Goal: Information Seeking & Learning: Learn about a topic

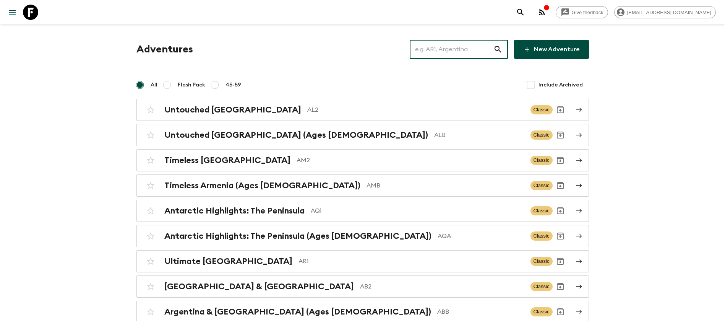
click at [462, 51] on input "text" at bounding box center [452, 49] width 84 height 21
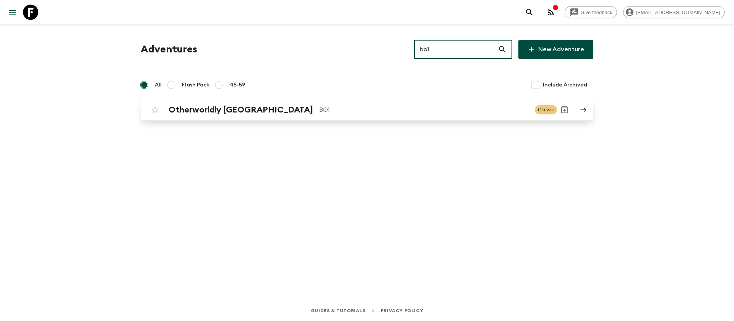
type input "bo1"
click at [319, 112] on p "BO1" at bounding box center [423, 109] width 209 height 9
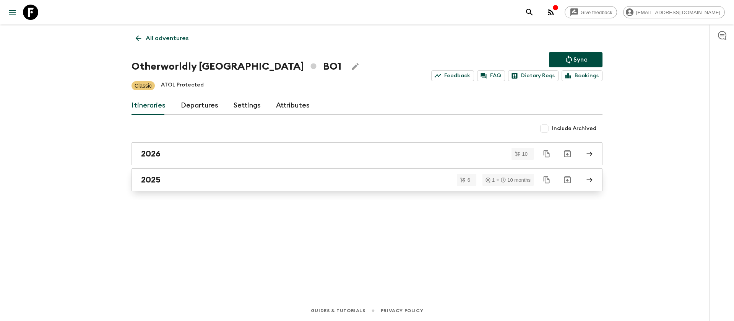
click at [174, 175] on div "2025" at bounding box center [359, 180] width 437 height 10
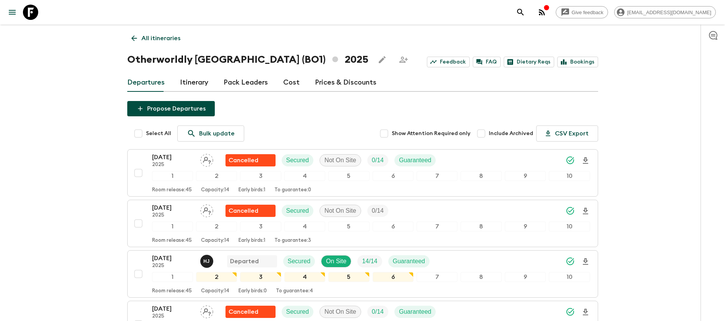
click at [74, 183] on div "Give feedback [EMAIL_ADDRESS][DOMAIN_NAME] All itineraries Otherworldly [GEOGRA…" at bounding box center [362, 259] width 725 height 518
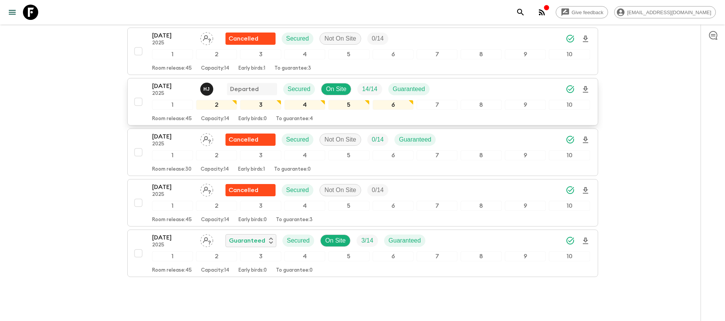
scroll to position [57, 0]
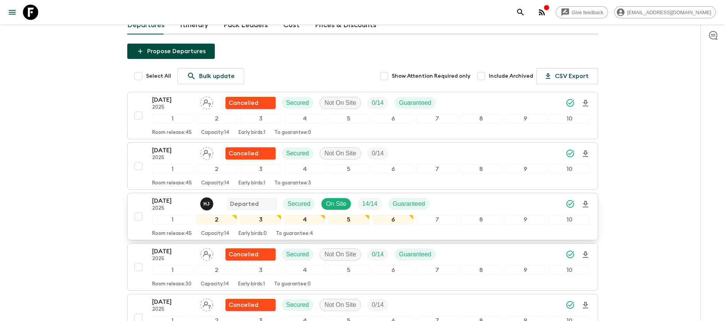
click at [175, 201] on p "[DATE]" at bounding box center [173, 200] width 42 height 9
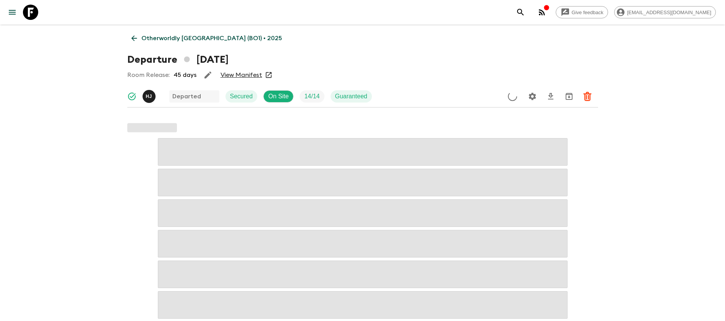
click at [248, 74] on link "View Manifest" at bounding box center [241, 75] width 42 height 8
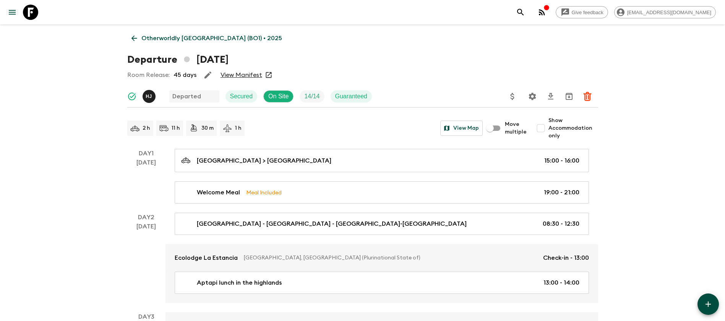
click at [136, 39] on icon at bounding box center [134, 38] width 8 height 8
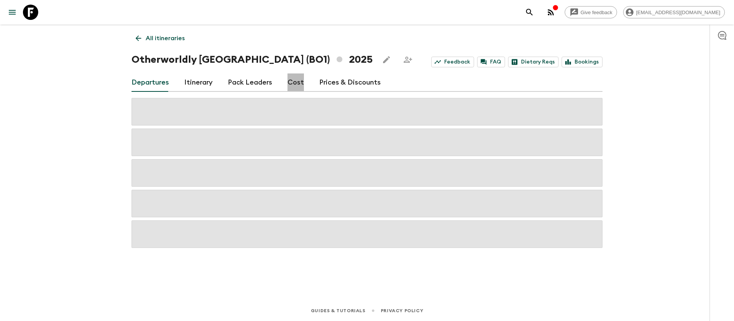
click at [295, 81] on link "Cost" at bounding box center [295, 82] width 16 height 18
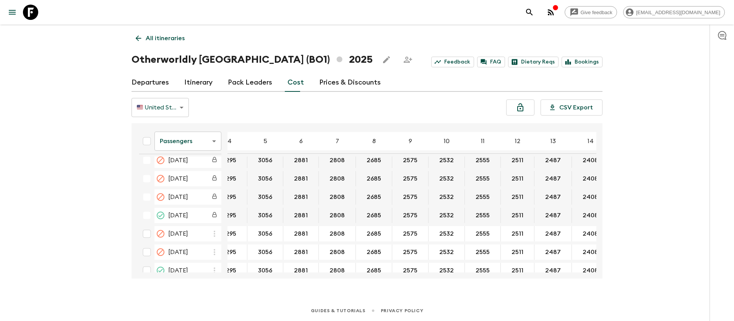
scroll to position [172, 33]
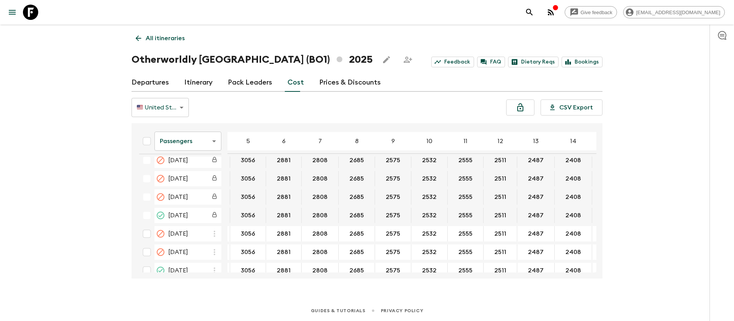
click at [202, 139] on body "Give feedback [EMAIL_ADDRESS][DOMAIN_NAME] All itineraries Otherworldly [GEOGRA…" at bounding box center [367, 160] width 734 height 321
click at [196, 168] on li "Extras" at bounding box center [187, 172] width 67 height 12
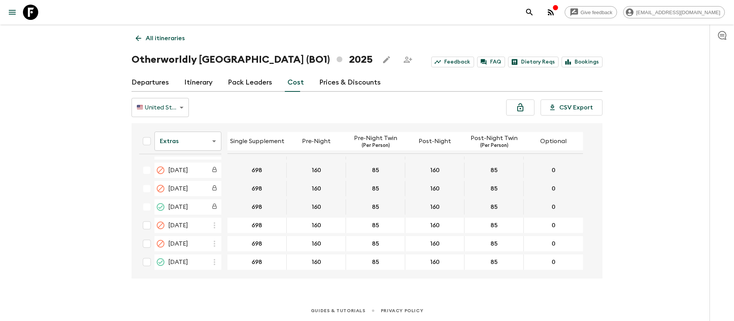
scroll to position [181, 0]
click at [196, 144] on body "Give feedback [EMAIL_ADDRESS][DOMAIN_NAME] All itineraries Otherworldly [GEOGRA…" at bounding box center [367, 160] width 734 height 321
click at [196, 184] on li "Mandatory" at bounding box center [187, 184] width 67 height 12
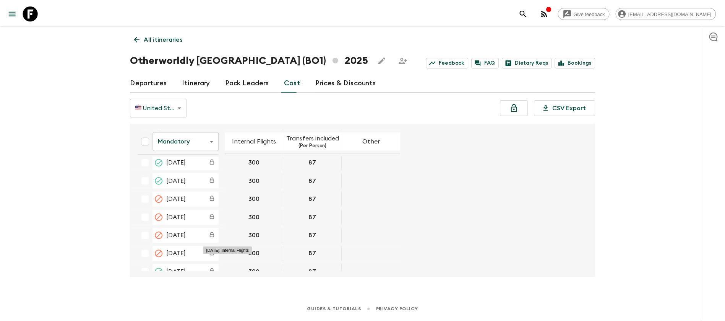
scroll to position [172, 0]
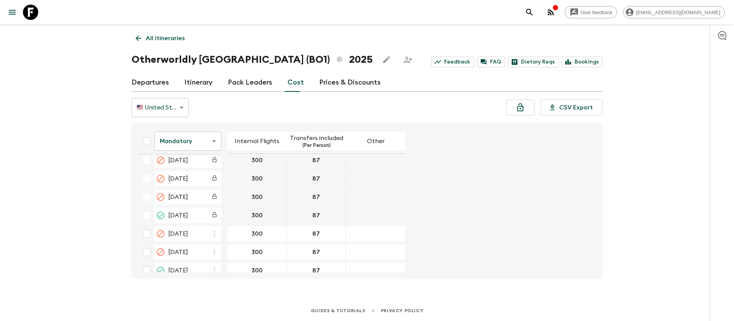
click at [24, 13] on icon at bounding box center [30, 12] width 15 height 15
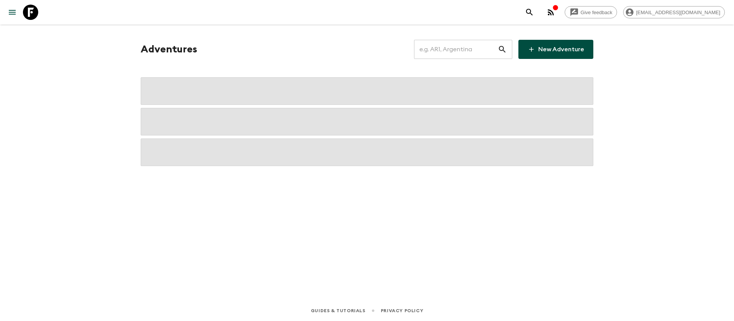
click at [471, 53] on input "text" at bounding box center [456, 49] width 84 height 21
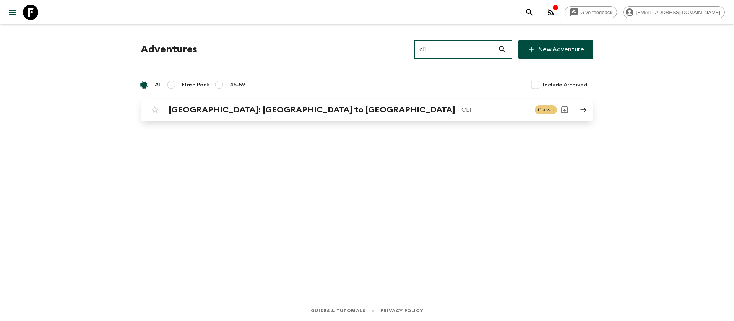
type input "cl1"
click at [223, 107] on h2 "[GEOGRAPHIC_DATA]: [GEOGRAPHIC_DATA] to [GEOGRAPHIC_DATA]" at bounding box center [311, 110] width 287 height 10
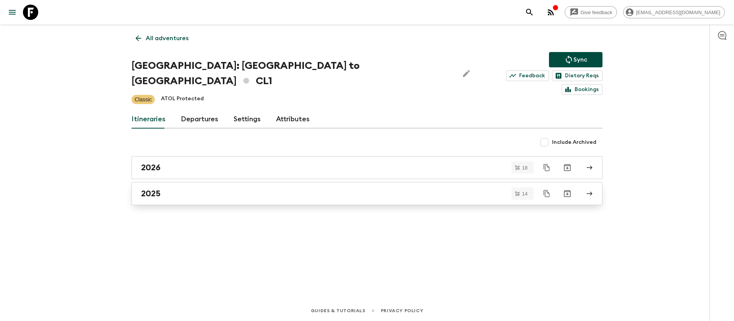
click at [162, 188] on div "2025" at bounding box center [359, 193] width 437 height 10
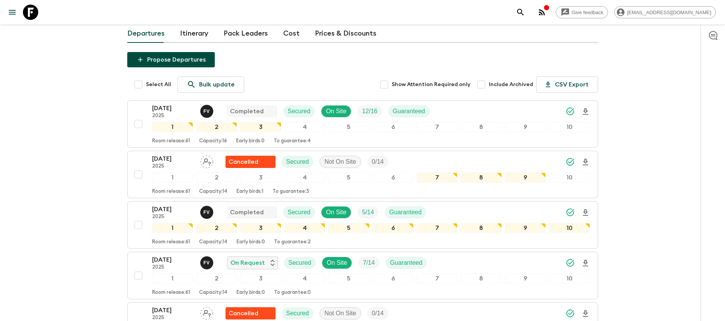
scroll to position [115, 0]
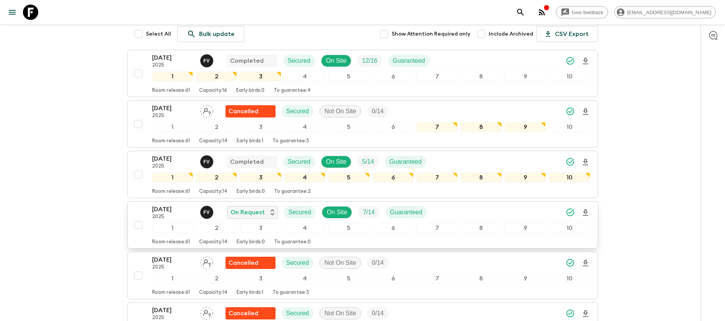
click at [186, 204] on p "[DATE]" at bounding box center [173, 208] width 42 height 9
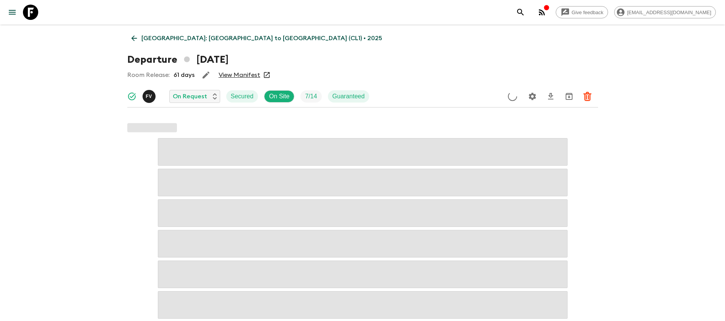
click at [242, 74] on link "View Manifest" at bounding box center [240, 75] width 42 height 8
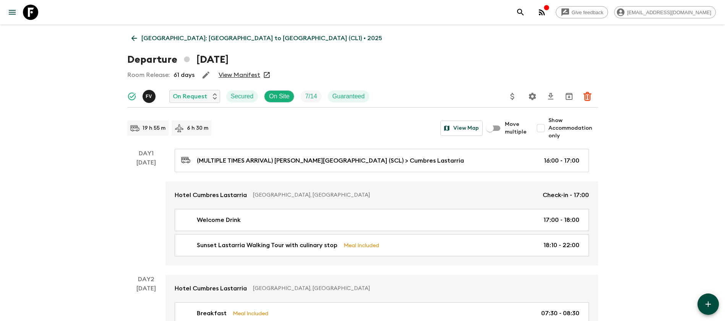
click at [138, 34] on icon at bounding box center [134, 38] width 8 height 8
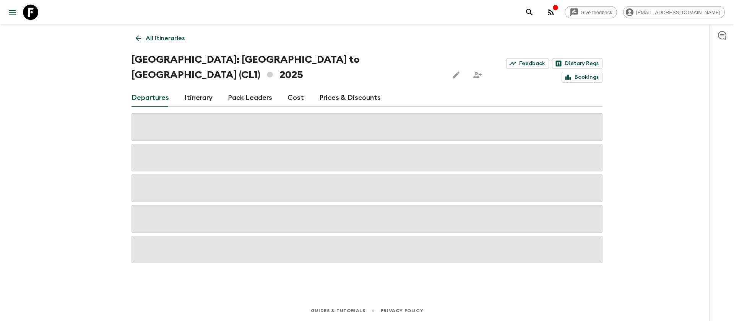
click at [293, 89] on link "Cost" at bounding box center [295, 98] width 16 height 18
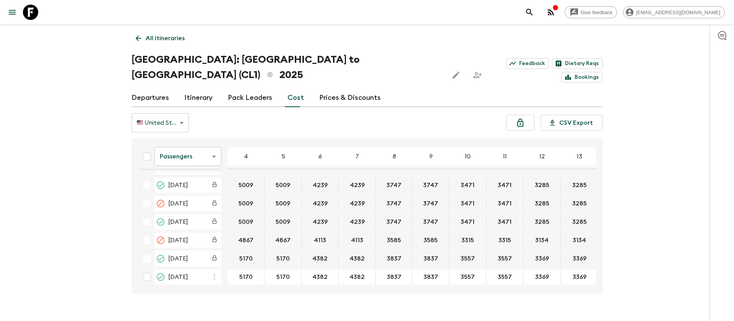
scroll to position [115, 0]
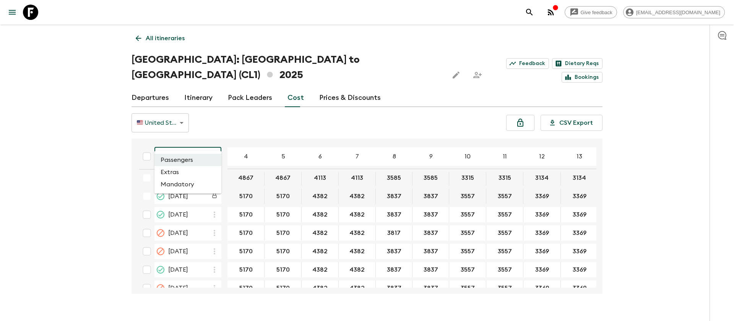
click at [186, 140] on body "Give feedback [EMAIL_ADDRESS][DOMAIN_NAME] All itineraries [GEOGRAPHIC_DATA]: […" at bounding box center [367, 167] width 734 height 335
click at [190, 173] on li "Extras" at bounding box center [187, 172] width 67 height 12
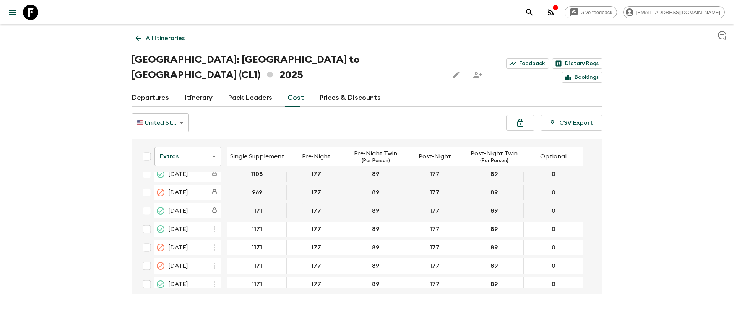
scroll to position [115, 0]
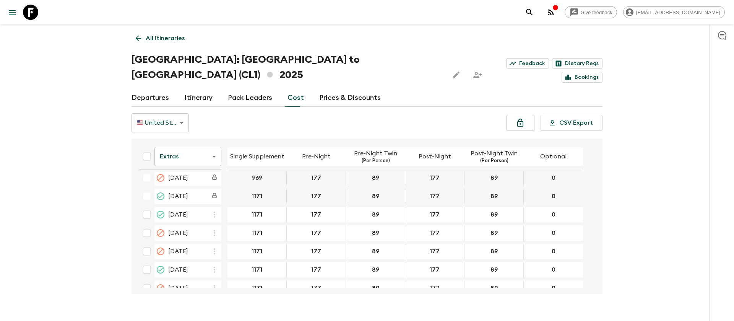
click at [31, 17] on icon at bounding box center [30, 12] width 15 height 15
